Goal: Check status

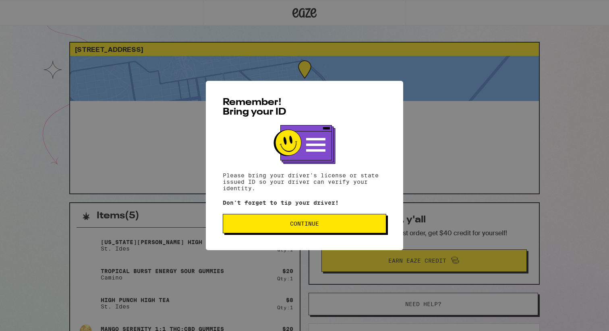
click at [364, 230] on button "Continue" at bounding box center [304, 223] width 163 height 19
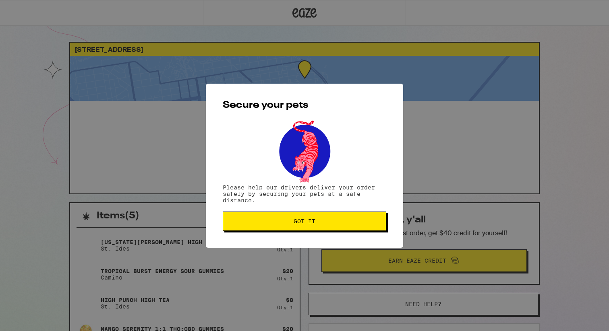
click at [364, 230] on button "Got it" at bounding box center [304, 221] width 163 height 19
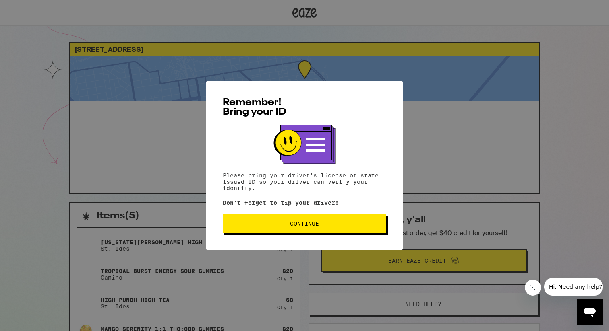
click at [339, 221] on button "Continue" at bounding box center [304, 223] width 163 height 19
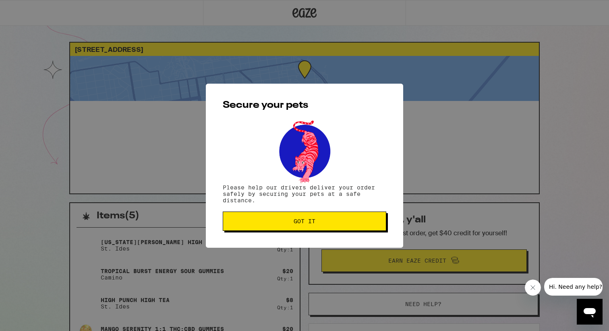
click at [339, 221] on span "Got it" at bounding box center [305, 222] width 150 height 6
